Goal: Task Accomplishment & Management: Manage account settings

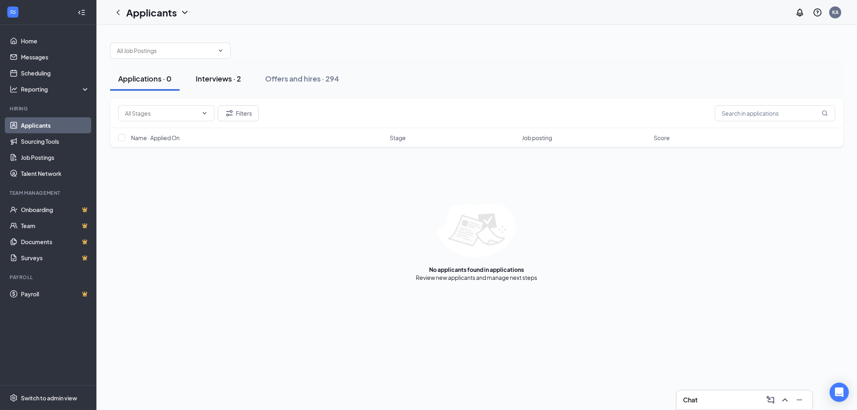
drag, startPoint x: 232, startPoint y: 74, endPoint x: 249, endPoint y: 84, distance: 20.3
click at [232, 74] on div "Interviews · 2" at bounding box center [218, 79] width 45 height 10
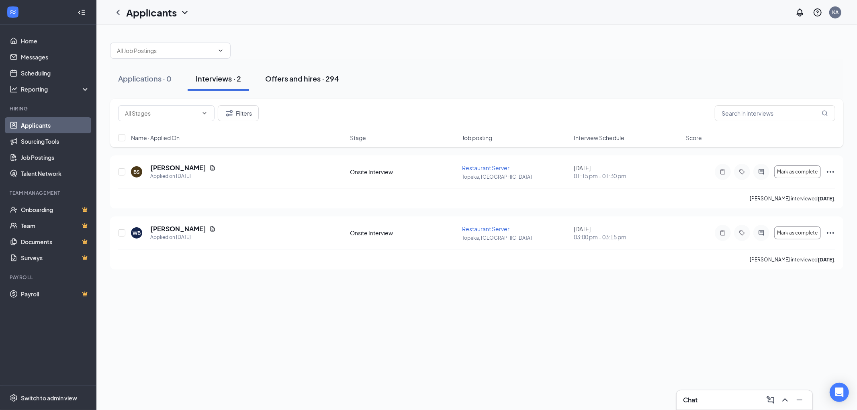
click at [315, 76] on div "Offers and hires · 294" at bounding box center [302, 79] width 74 height 10
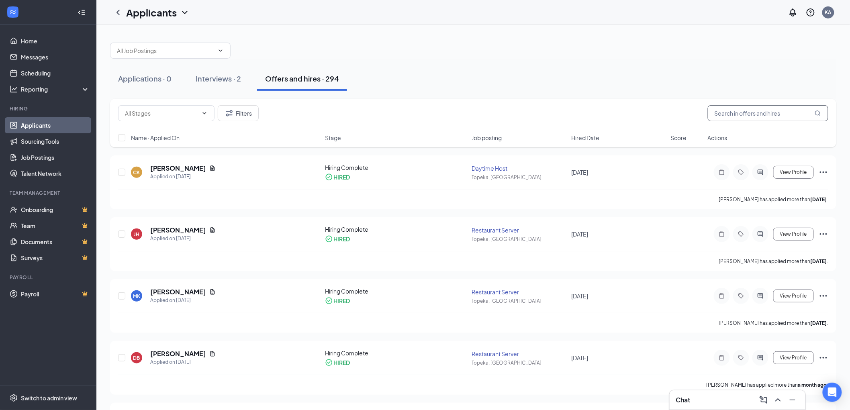
click at [772, 114] on input "text" at bounding box center [768, 113] width 121 height 16
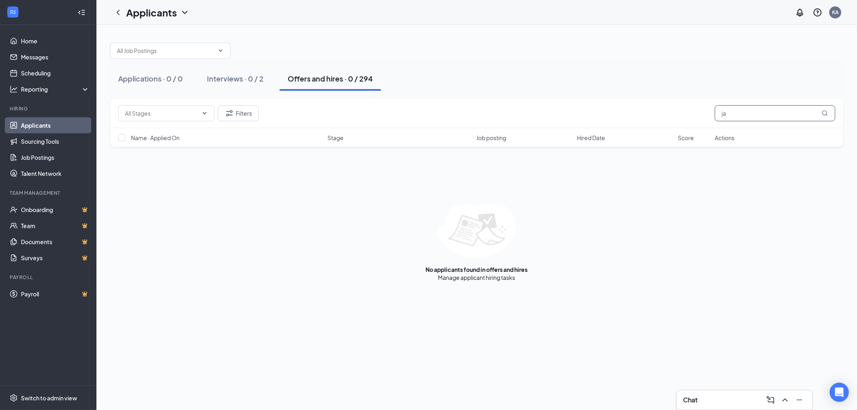
type input "j"
